Goal: Information Seeking & Learning: Learn about a topic

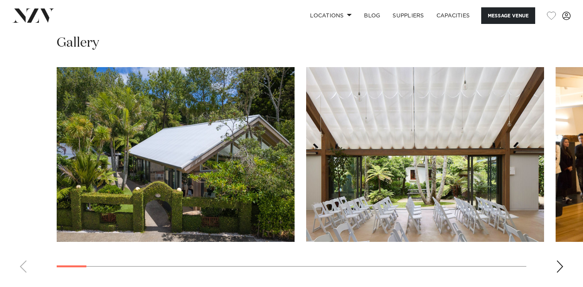
scroll to position [883, 0]
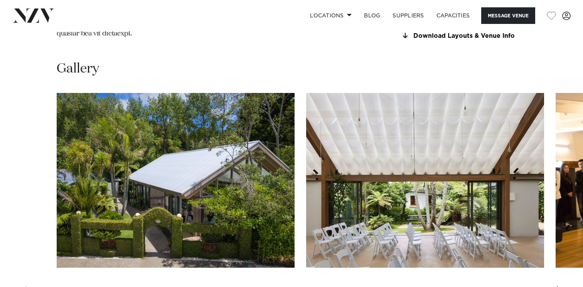
click at [559, 286] on div "Next slide" at bounding box center [560, 292] width 8 height 12
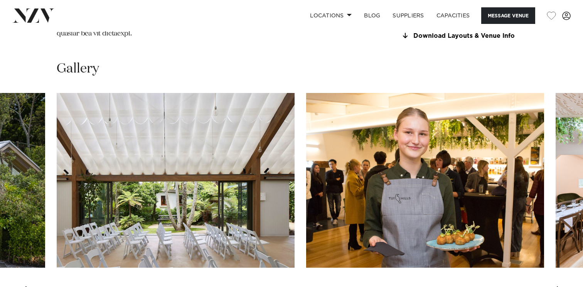
click at [559, 286] on div "Next slide" at bounding box center [560, 292] width 8 height 12
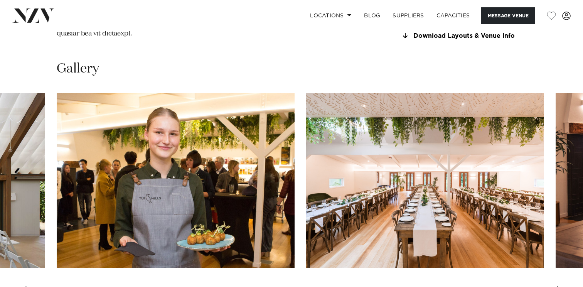
click at [559, 286] on div "Next slide" at bounding box center [560, 292] width 8 height 12
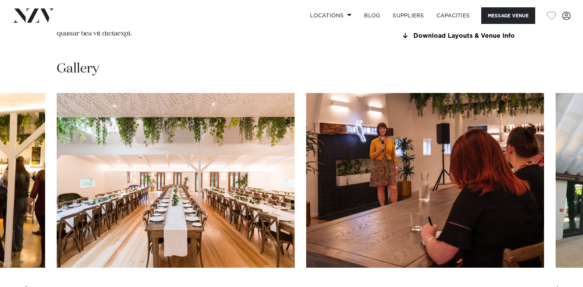
click at [559, 286] on div "Next slide" at bounding box center [560, 292] width 8 height 12
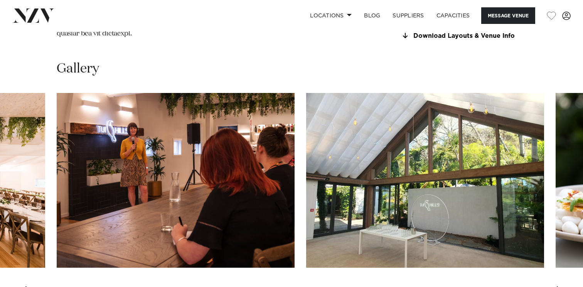
click at [559, 286] on div "Next slide" at bounding box center [560, 292] width 8 height 12
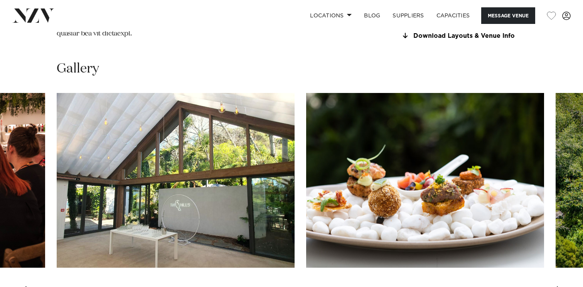
click at [559, 286] on div "Next slide" at bounding box center [560, 292] width 8 height 12
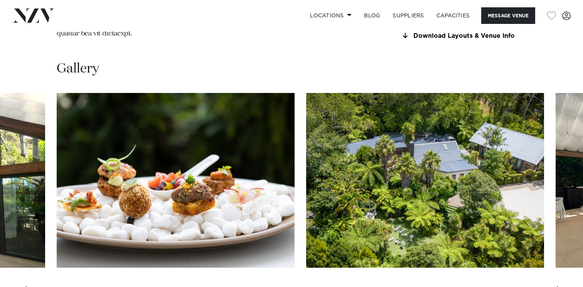
click at [559, 286] on div "Next slide" at bounding box center [560, 292] width 8 height 12
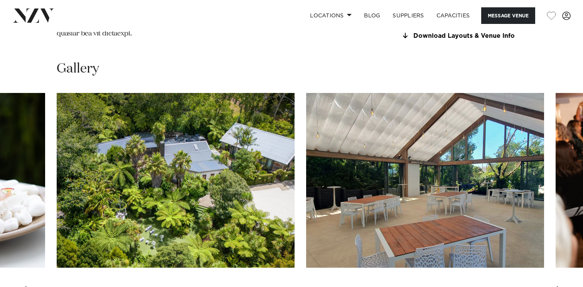
click at [559, 286] on div "Next slide" at bounding box center [560, 292] width 8 height 12
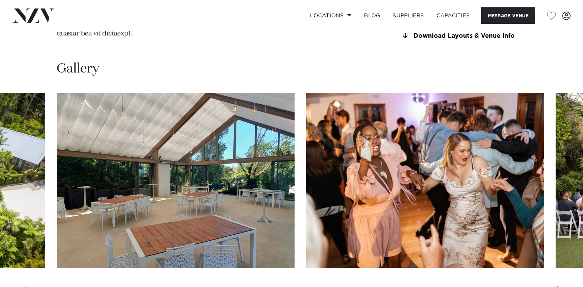
click at [559, 286] on div "Next slide" at bounding box center [560, 292] width 8 height 12
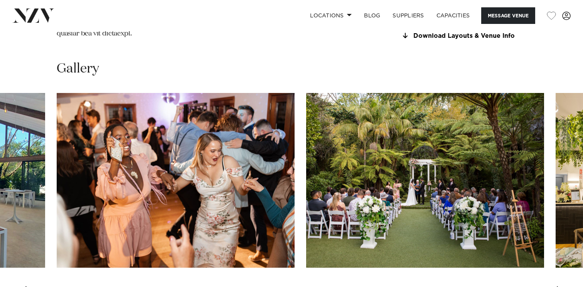
click at [559, 286] on div "Next slide" at bounding box center [560, 292] width 8 height 12
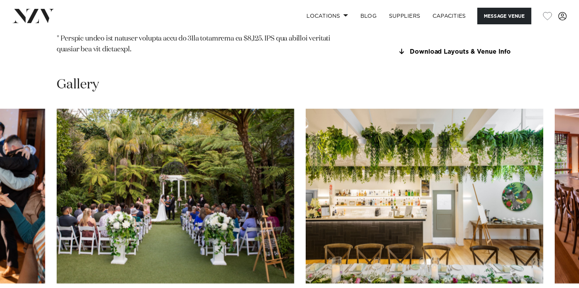
scroll to position [881, 0]
